Goal: Task Accomplishment & Management: Use online tool/utility

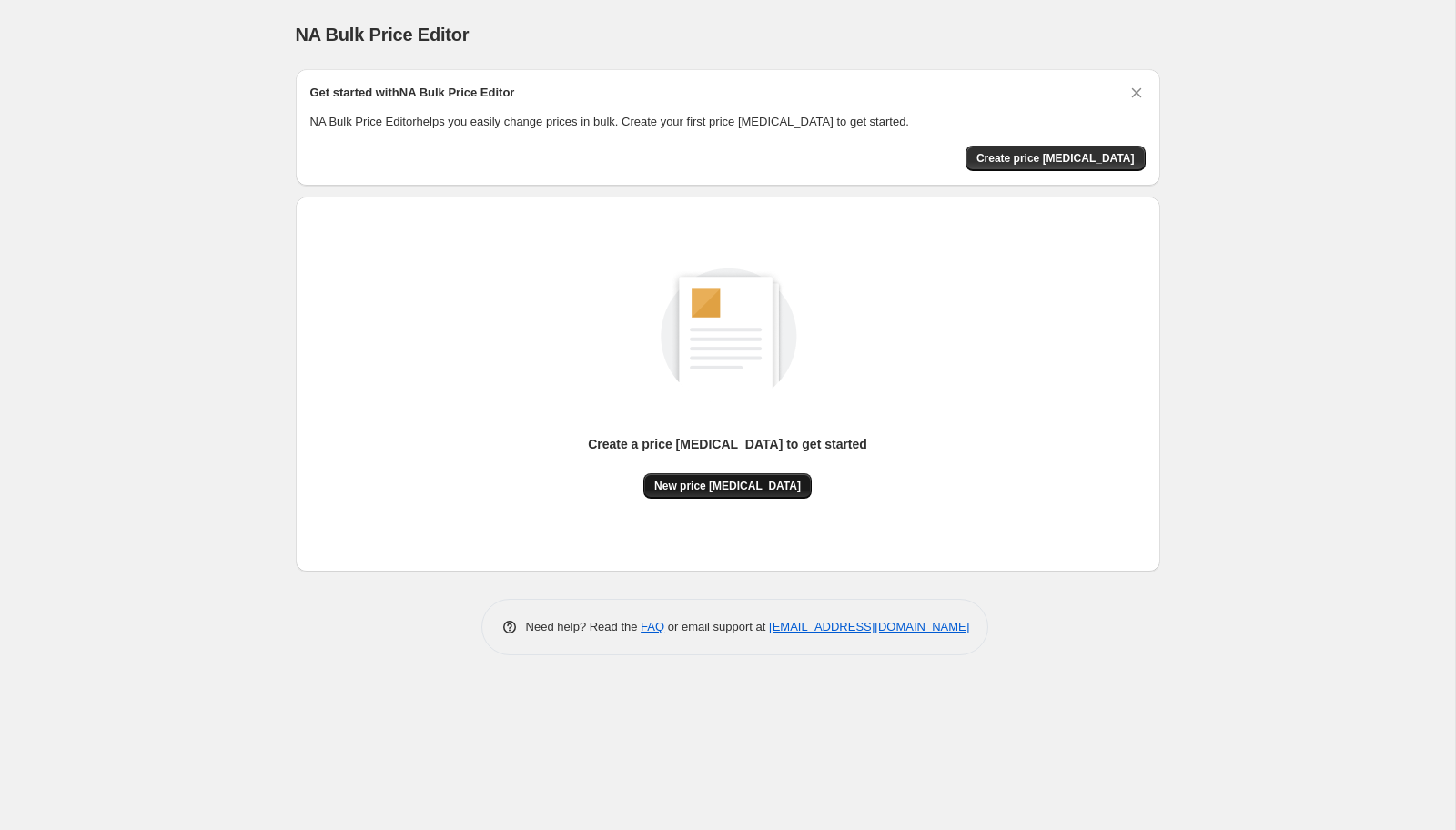
click at [736, 481] on span "New price change job" at bounding box center [728, 486] width 147 height 15
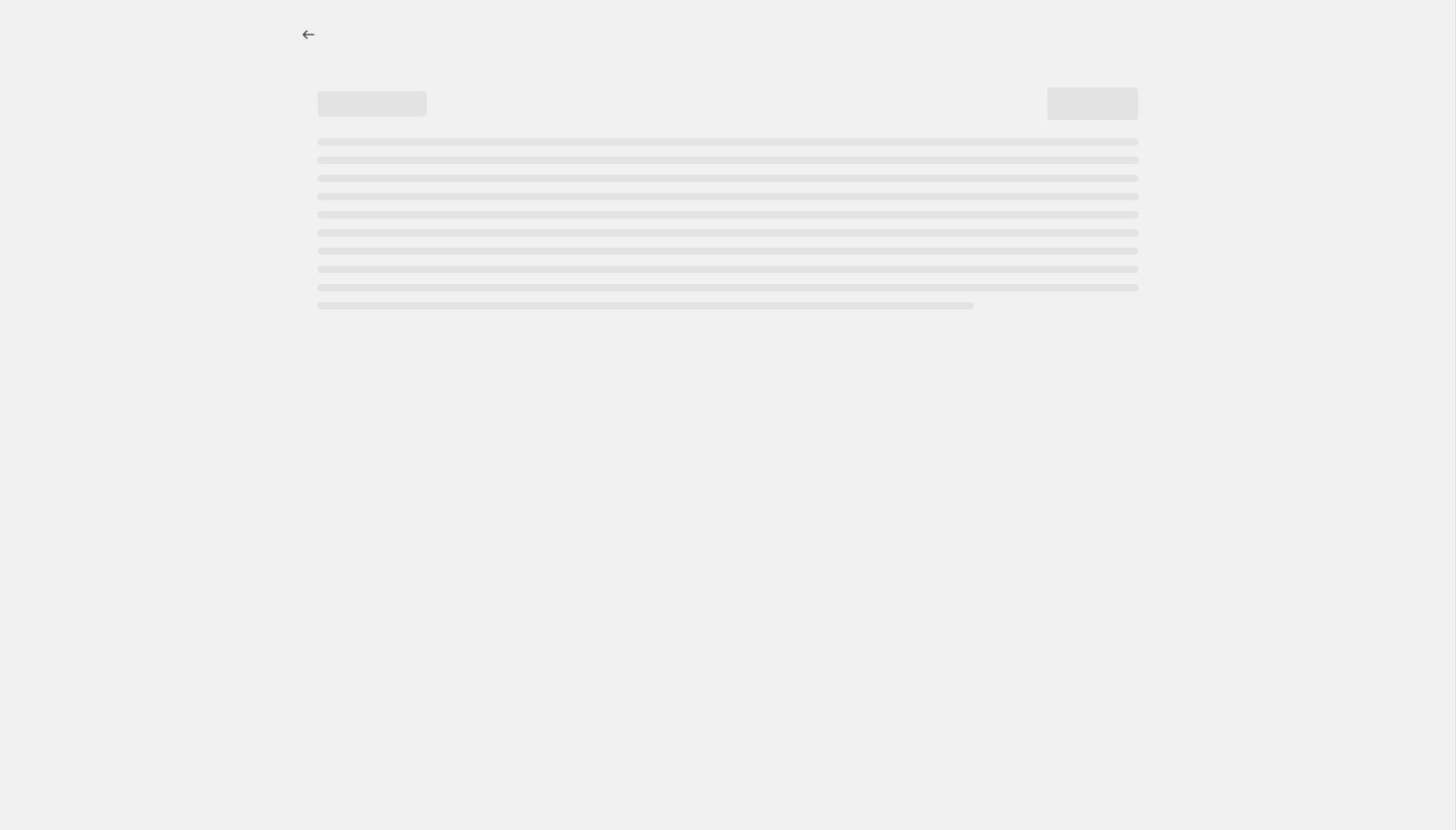
select select "percentage"
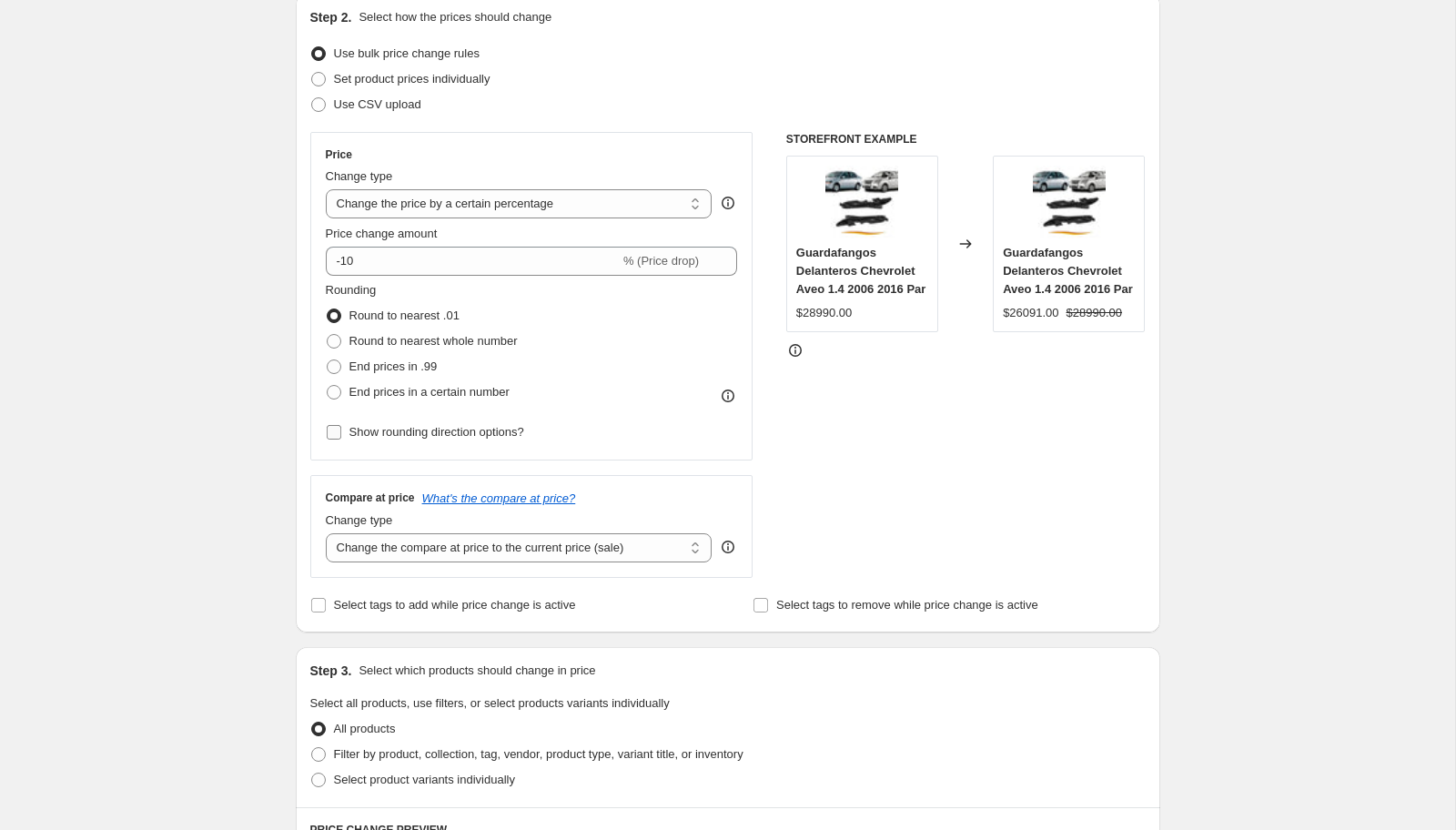
scroll to position [201, 0]
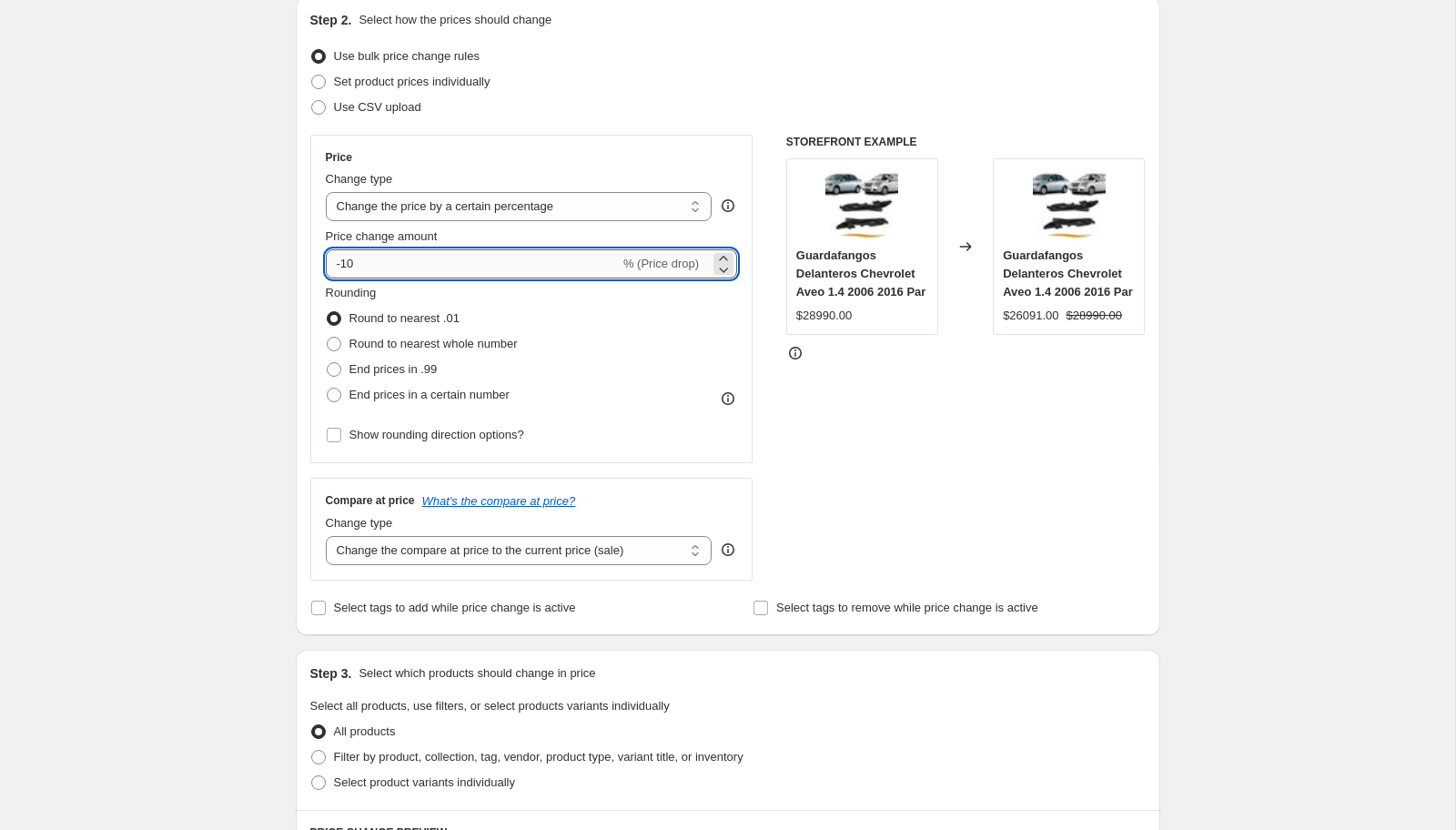
click at [459, 270] on input "-10" at bounding box center [473, 263] width 294 height 29
type input "-5"
type input "-10"
click at [625, 373] on div "Rounding Round to nearest .01 Round to nearest whole number End prices in .99 E…" at bounding box center [532, 346] width 413 height 124
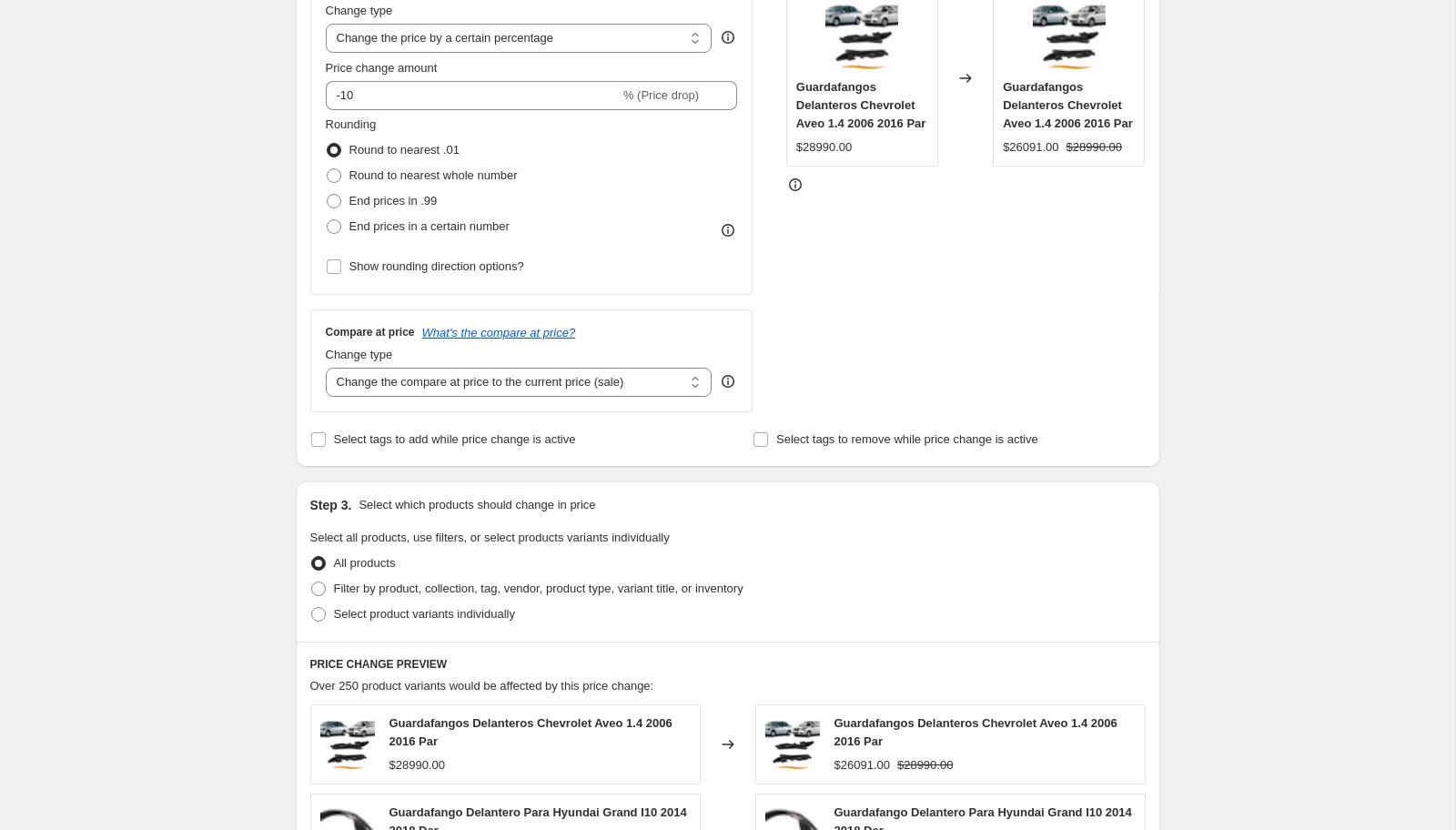
scroll to position [371, 0]
click at [540, 379] on select "Change the compare at price to the current price (sale) Change the compare at p…" at bounding box center [519, 380] width 387 height 29
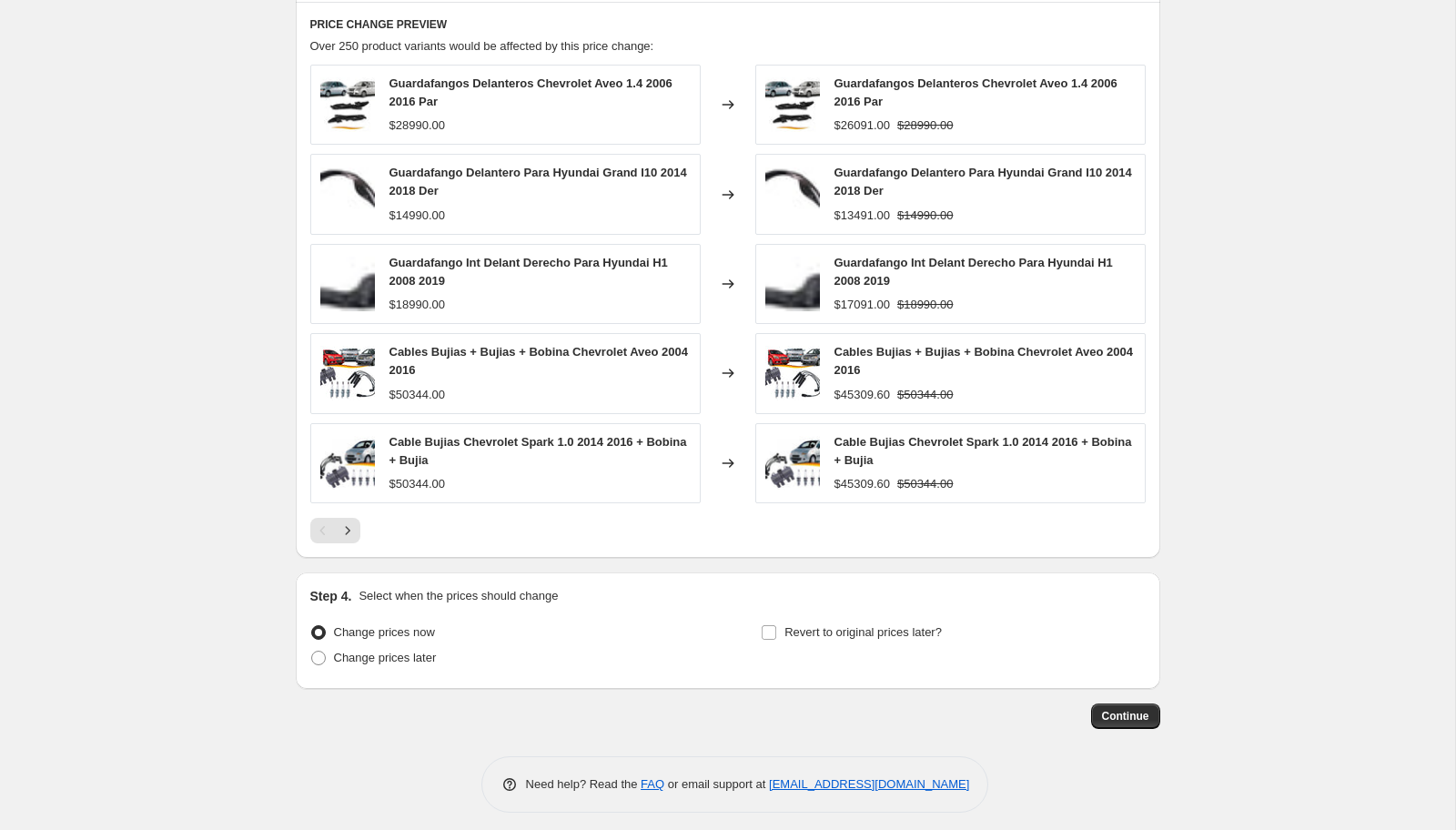
scroll to position [1019, 0]
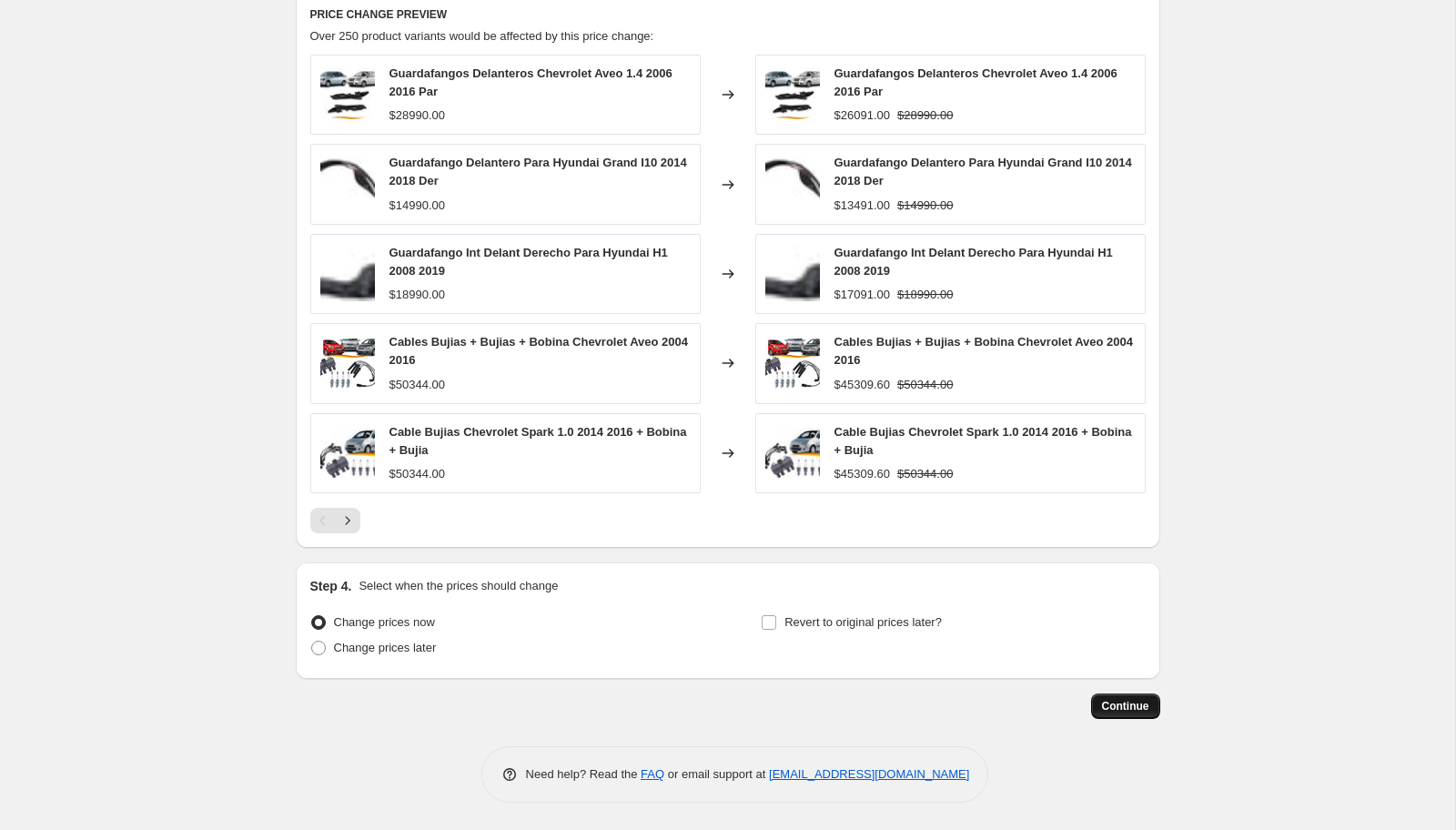
click at [1131, 705] on span "Continue" at bounding box center [1125, 706] width 47 height 15
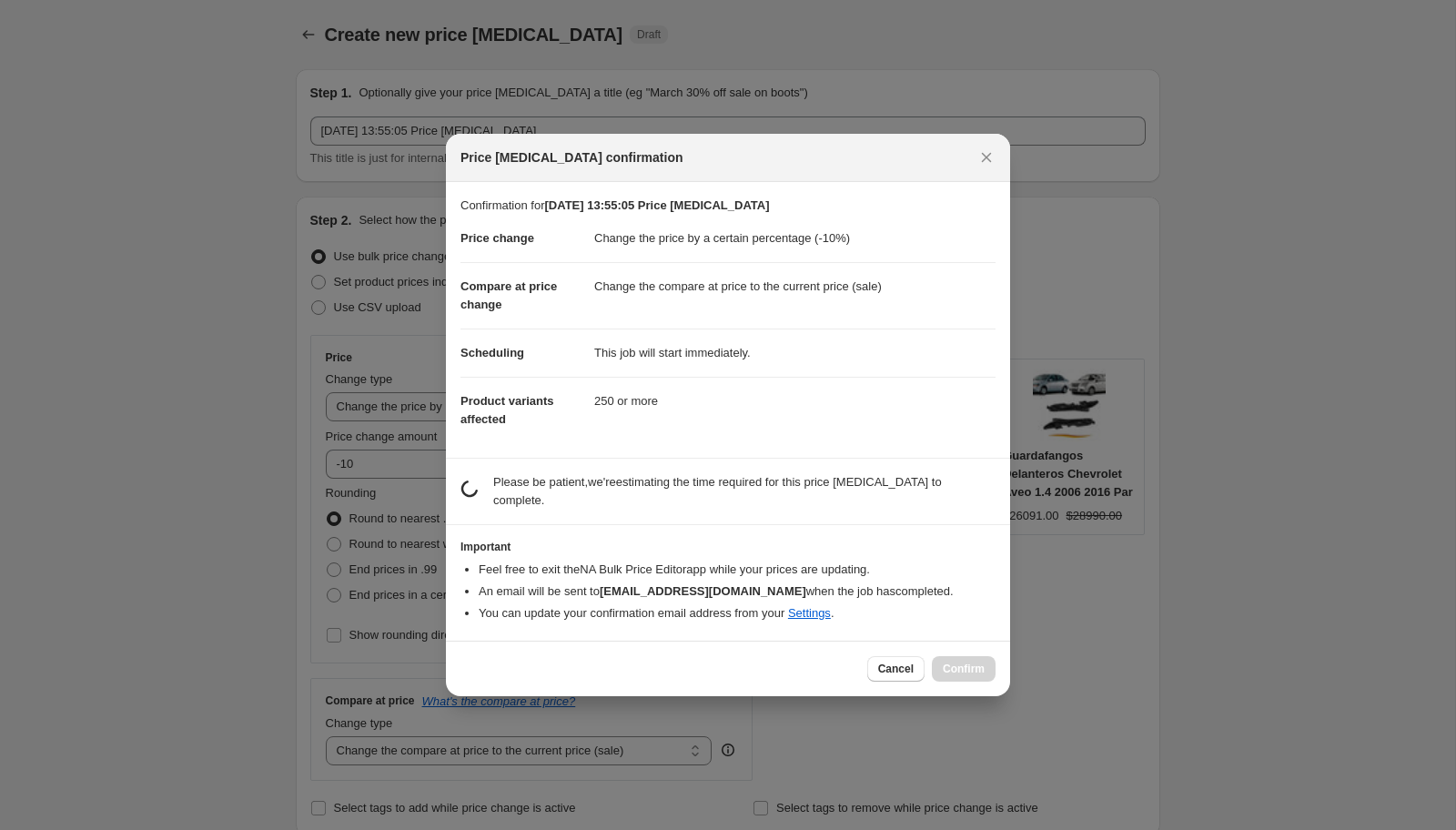
scroll to position [0, 0]
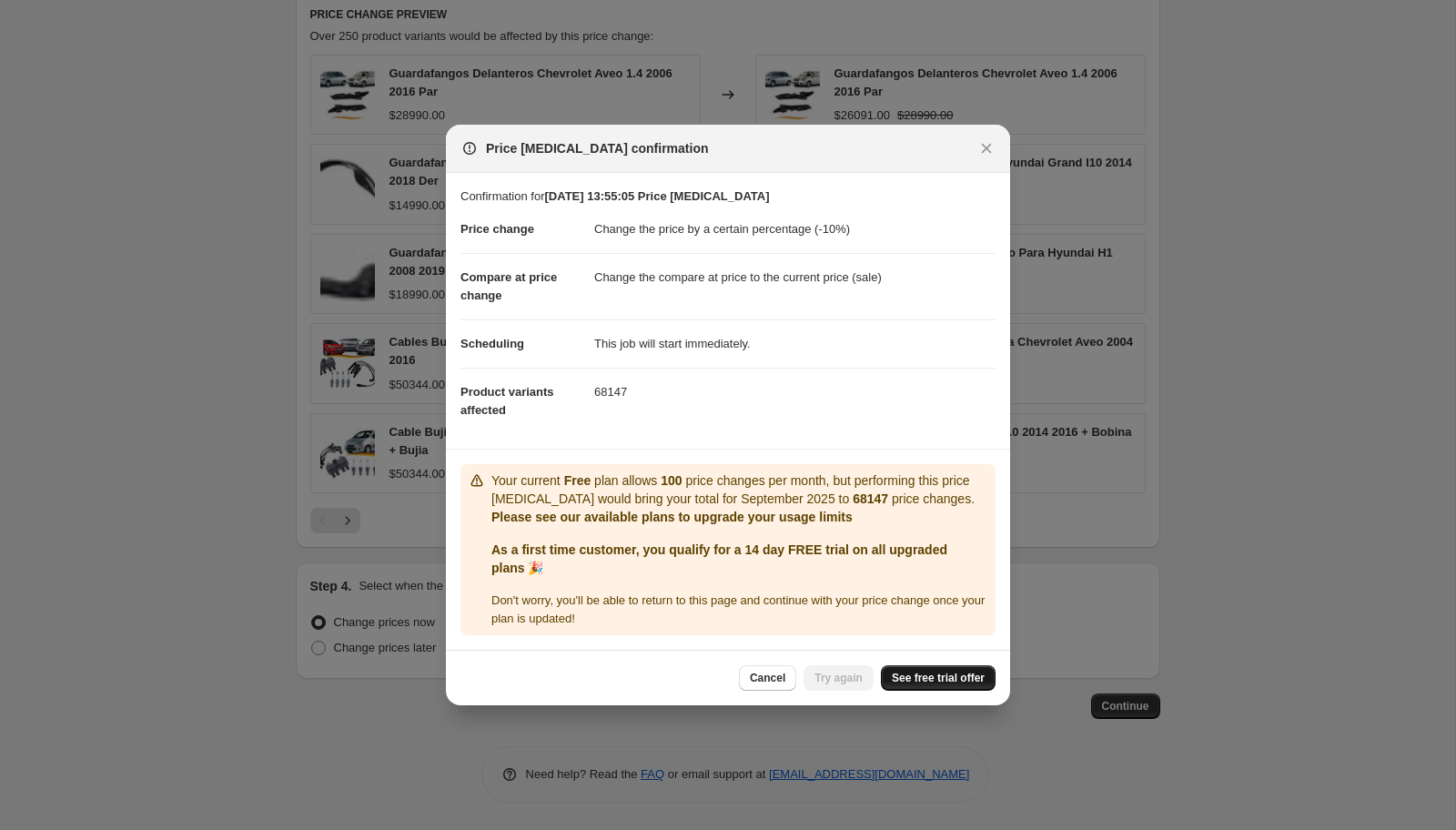
click at [924, 683] on span "See free trial offer" at bounding box center [938, 678] width 93 height 15
click at [760, 686] on span "Cancel" at bounding box center [767, 678] width 35 height 15
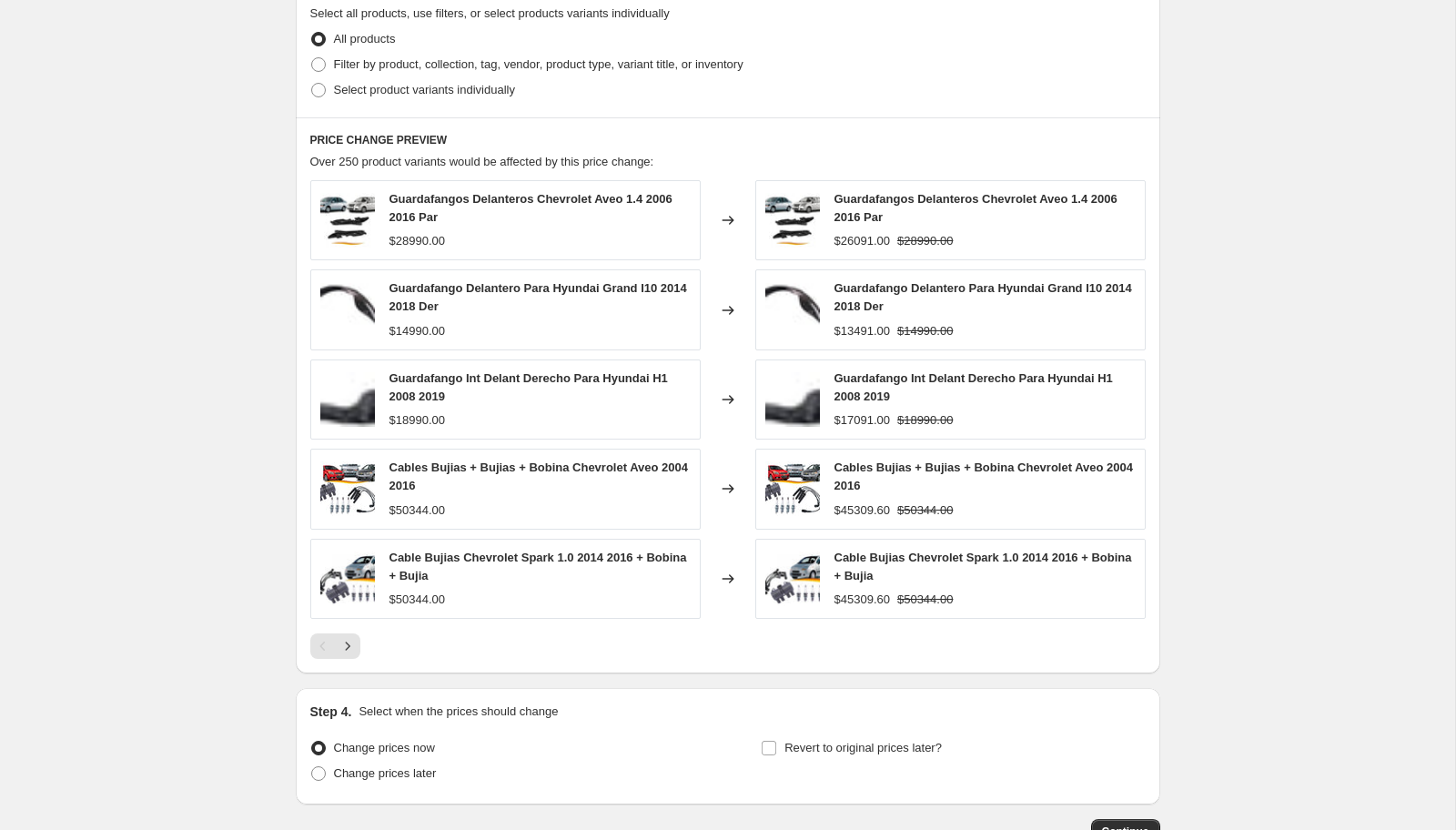
scroll to position [767, 0]
